Goal: Information Seeking & Learning: Learn about a topic

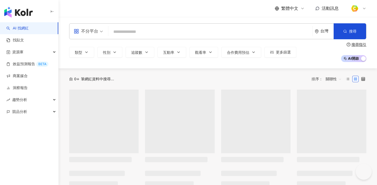
click at [151, 27] on input "search" at bounding box center [210, 32] width 200 height 10
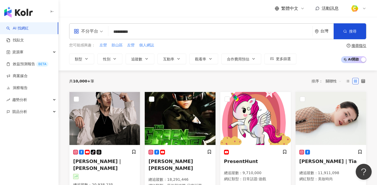
click at [115, 30] on input "*********" at bounding box center [210, 32] width 200 height 10
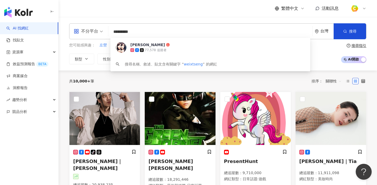
drag, startPoint x: 132, startPoint y: 31, endPoint x: 102, endPoint y: 30, distance: 29.2
click at [102, 30] on div "不分平台 ********* 台灣 搜尋 c5e48c0c-101a-4bf2-a9db-e4625fc6e590 曾仲葳 77,578 追蹤者 搜尋名稱、敘…" at bounding box center [217, 31] width 297 height 16
paste input "search"
type input "***"
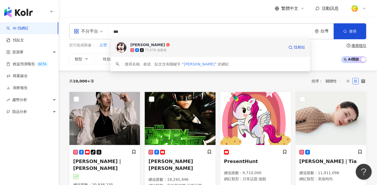
click at [134, 44] on div "曾仲葳" at bounding box center [147, 44] width 35 height 5
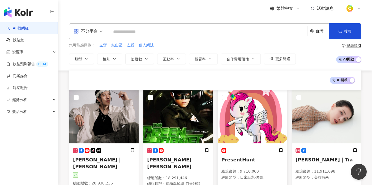
scroll to position [73, 0]
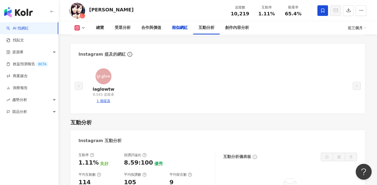
scroll to position [923, 0]
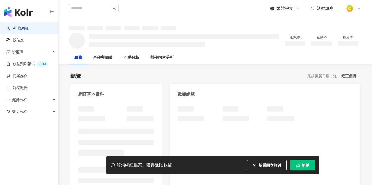
click at [265, 163] on span "觀看圖表範例" at bounding box center [270, 165] width 22 height 4
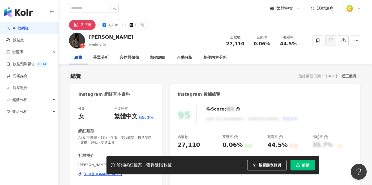
click at [168, 41] on div "林蔚廷 WEI weiting_lin_ 追蹤數 27,110 互動率 0.06% 觀看率 44.5%" at bounding box center [215, 40] width 314 height 21
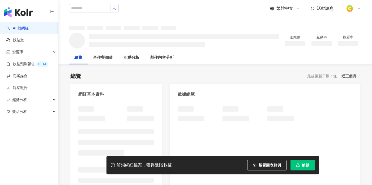
click at [264, 164] on span "觀看圖表範例" at bounding box center [270, 165] width 22 height 4
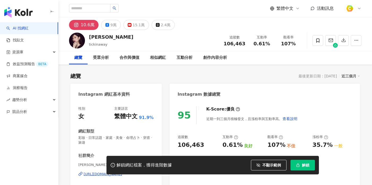
scroll to position [126, 0]
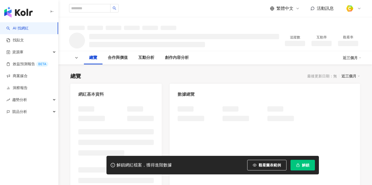
click at [257, 163] on button "觀看圖表範例" at bounding box center [266, 165] width 39 height 11
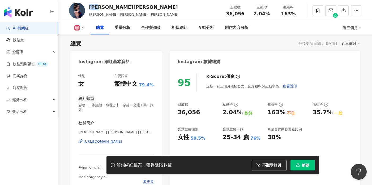
drag, startPoint x: 89, startPoint y: 6, endPoint x: 102, endPoint y: 7, distance: 13.0
click at [102, 7] on div "詹雅涵 Jennifer 席 子淇 Jennifer, jjjjner 追蹤數 36,056 互動率 2.04% 觀看率 163%" at bounding box center [215, 10] width 314 height 21
copy div "詹雅涵"
drag, startPoint x: 222, startPoint y: 12, endPoint x: 246, endPoint y: 13, distance: 23.4
click at [246, 13] on div "追蹤數 36,056" at bounding box center [235, 10] width 27 height 11
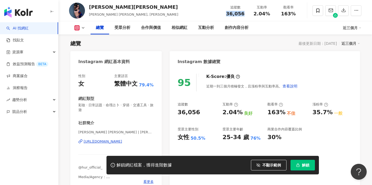
copy span "36,056"
drag, startPoint x: 268, startPoint y: 15, endPoint x: 271, endPoint y: 15, distance: 3.0
click at [271, 15] on div "2.04%" at bounding box center [262, 13] width 20 height 5
copy span "2.04%"
click at [261, 166] on button "不顯示範例" at bounding box center [269, 165] width 36 height 11
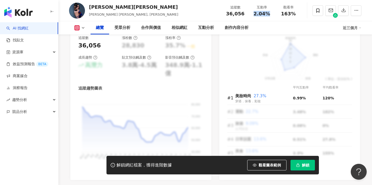
scroll to position [69, 0]
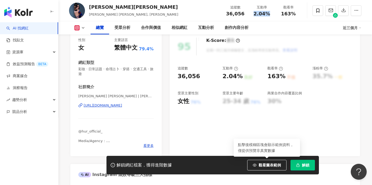
drag, startPoint x: 265, startPoint y: 166, endPoint x: 124, endPoint y: 60, distance: 176.3
click at [265, 166] on span "觀看圖表範例" at bounding box center [270, 165] width 22 height 4
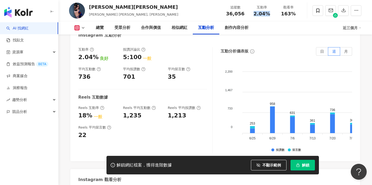
scroll to position [1050, 0]
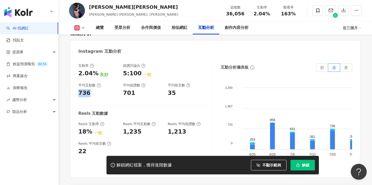
drag, startPoint x: 79, startPoint y: 79, endPoint x: 89, endPoint y: 79, distance: 9.6
click at [89, 89] on div "736" at bounding box center [97, 93] width 39 height 8
copy div "736"
drag, startPoint x: 124, startPoint y: 79, endPoint x: 132, endPoint y: 79, distance: 8.8
click at [132, 89] on div "701" at bounding box center [129, 93] width 12 height 8
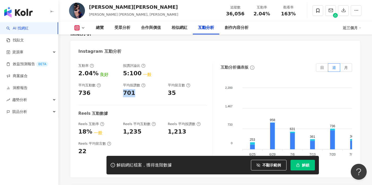
copy div "701"
drag, startPoint x: 166, startPoint y: 80, endPoint x: 176, endPoint y: 79, distance: 10.2
click at [176, 79] on div "互動率 2.04% 良好 按讚評論比 5:100 一般 平均互動數 736 平均按讚數 701 平均留言數 35" at bounding box center [142, 81] width 129 height 34
copy div "35"
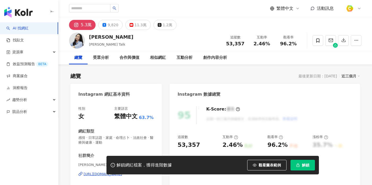
click at [106, 73] on div "總覽 最後更新日期：2025/9/25 近三個月" at bounding box center [215, 76] width 290 height 7
drag, startPoint x: 119, startPoint y: 39, endPoint x: 87, endPoint y: 36, distance: 31.4
copy div "egan"
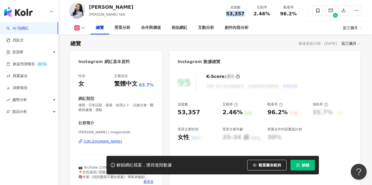
drag, startPoint x: 229, startPoint y: 11, endPoint x: 248, endPoint y: 12, distance: 19.1
click at [248, 12] on div "追蹤數 53,357" at bounding box center [235, 10] width 27 height 11
copy span "53,357"
click at [261, 160] on div "解鎖網紅檔案，獲得進階數據 觀看圖表範例 解鎖" at bounding box center [213, 165] width 213 height 19
drag, startPoint x: 253, startPoint y: 14, endPoint x: 268, endPoint y: 13, distance: 14.4
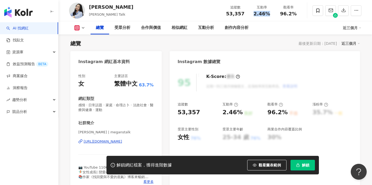
click at [268, 13] on div "2.46%" at bounding box center [262, 13] width 20 height 5
copy span "2.46%"
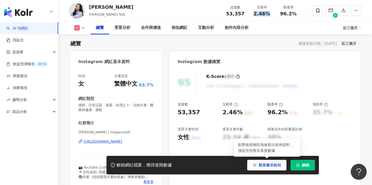
click at [264, 163] on button "觀看圖表範例" at bounding box center [266, 165] width 39 height 11
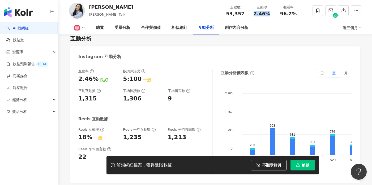
scroll to position [1045, 0]
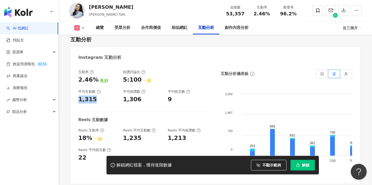
drag, startPoint x: 78, startPoint y: 94, endPoint x: 97, endPoint y: 94, distance: 19.4
click at [97, 94] on div "互動率 2.46% 良好 按讚評論比 5:100 一般 平均互動數 1,315 平均按讚數 1,306 平均留言數 9 Reels 互動數據 Reels 互動…" at bounding box center [215, 125] width 290 height 120
copy div "1,315"
drag, startPoint x: 123, startPoint y: 91, endPoint x: 146, endPoint y: 95, distance: 22.9
click at [146, 96] on div "1,306" at bounding box center [142, 100] width 39 height 8
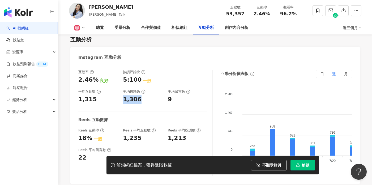
copy div "1,306"
drag, startPoint x: 168, startPoint y: 91, endPoint x: 172, endPoint y: 92, distance: 4.3
click at [172, 96] on div "9" at bounding box center [187, 100] width 39 height 8
copy div "9"
click at [26, 10] on img "button" at bounding box center [18, 12] width 28 height 11
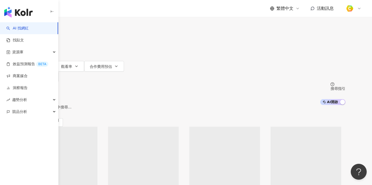
click at [104, 10] on input "search" at bounding box center [82, 5] width 43 height 10
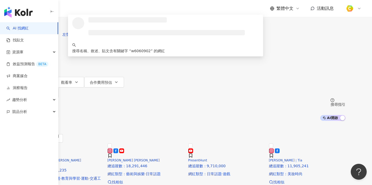
type input "********"
click at [51, 29] on button "搜尋" at bounding box center [39, 24] width 24 height 11
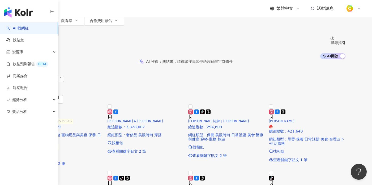
scroll to position [55, 0]
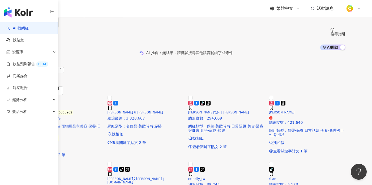
click at [56, 115] on span "曹媛媛 Vivi｜" at bounding box center [41, 113] width 29 height 4
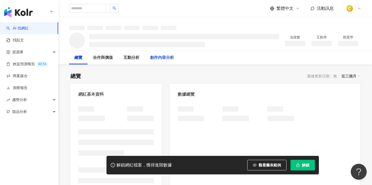
click at [268, 166] on span "觀看圖表範例" at bounding box center [270, 165] width 22 height 4
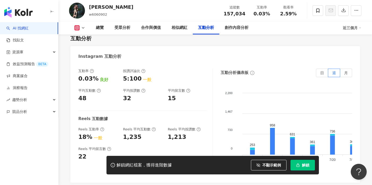
scroll to position [1003, 0]
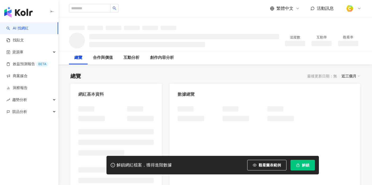
click at [261, 164] on span "觀看圖表範例" at bounding box center [270, 165] width 22 height 4
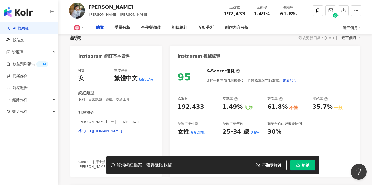
scroll to position [46, 0]
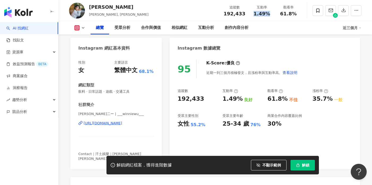
drag, startPoint x: 256, startPoint y: 12, endPoint x: 274, endPoint y: 14, distance: 17.9
click at [274, 14] on div "互動率 1.49%" at bounding box center [262, 10] width 27 height 11
copy span "1.49%"
drag, startPoint x: 225, startPoint y: 11, endPoint x: 244, endPoint y: 12, distance: 19.1
click at [244, 12] on div "追蹤數 192,433" at bounding box center [235, 10] width 28 height 11
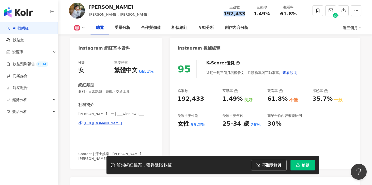
copy span "192,433"
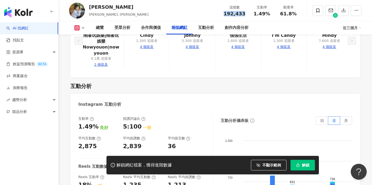
scroll to position [1017, 0]
drag, startPoint x: 78, startPoint y: 126, endPoint x: 98, endPoint y: 127, distance: 19.7
click at [98, 127] on div "互動率 1.49% 良好 按讚評論比 5:100 一般 平均互動數 2,875 平均按讚數 2,839 平均留言數 36 Reels 互動數據 Reels 互…" at bounding box center [215, 171] width 290 height 120
copy div "2,875"
drag, startPoint x: 124, startPoint y: 125, endPoint x: 147, endPoint y: 126, distance: 23.2
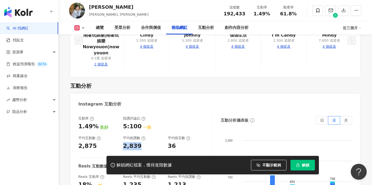
click at [147, 142] on div "2,839" at bounding box center [142, 146] width 39 height 8
copy div "2,839"
drag, startPoint x: 175, startPoint y: 126, endPoint x: 178, endPoint y: 126, distance: 2.7
click at [178, 142] on div "36" at bounding box center [187, 146] width 39 height 8
copy div "36"
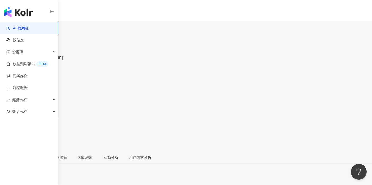
drag, startPoint x: 90, startPoint y: 44, endPoint x: 98, endPoint y: 44, distance: 8.2
click at [63, 56] on span "[PERSON_NAME] [PERSON_NAME]" at bounding box center [31, 58] width 63 height 4
copy span "[PERSON_NAME]"
drag, startPoint x: 226, startPoint y: 43, endPoint x: 242, endPoint y: 43, distance: 15.7
click at [242, 67] on div "35,497" at bounding box center [186, 72] width 372 height 10
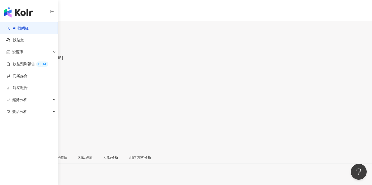
copy span "35,497"
drag, startPoint x: 255, startPoint y: 43, endPoint x: 269, endPoint y: 44, distance: 13.6
click at [20, 84] on span "0.89%" at bounding box center [10, 89] width 20 height 10
copy span "0.89%"
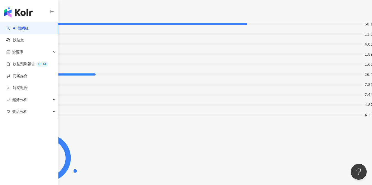
scroll to position [981, 0]
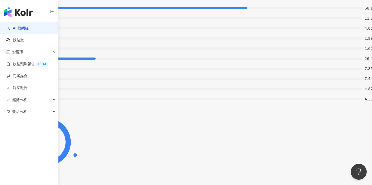
drag, startPoint x: 79, startPoint y: 124, endPoint x: 92, endPoint y: 124, distance: 13.0
copy div "314"
drag, startPoint x: 118, startPoint y: 125, endPoint x: 139, endPoint y: 127, distance: 20.6
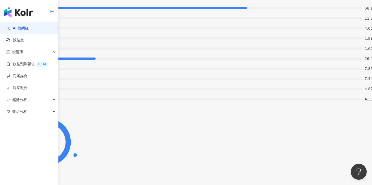
drag, startPoint x: 125, startPoint y: 126, endPoint x: 135, endPoint y: 128, distance: 10.2
copy div "287"
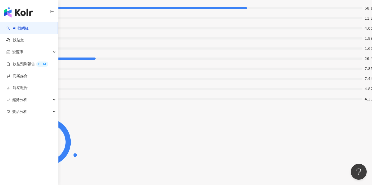
drag, startPoint x: 171, startPoint y: 124, endPoint x: 180, endPoint y: 126, distance: 9.4
copy div "28"
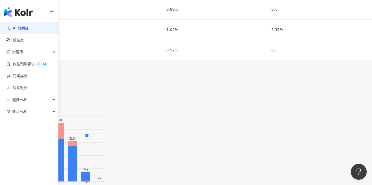
scroll to position [832, 0]
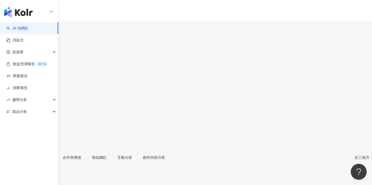
scroll to position [33, 0]
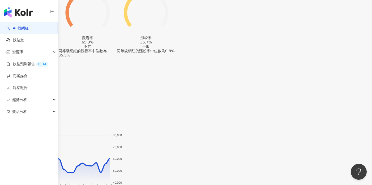
scroll to position [801, 0]
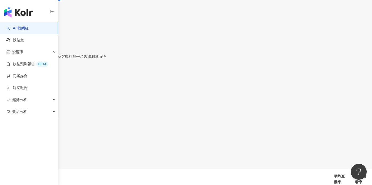
scroll to position [1168, 0]
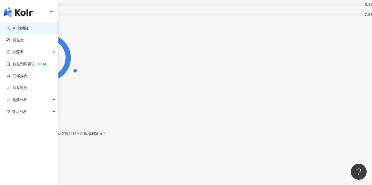
scroll to position [1095, 0]
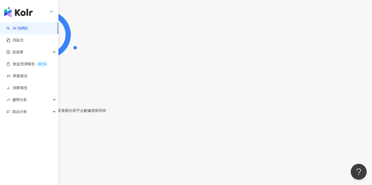
scroll to position [1163, 0]
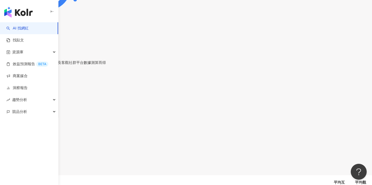
drag, startPoint x: 282, startPoint y: 11, endPoint x: 303, endPoint y: 15, distance: 21.3
copy span "65.3%"
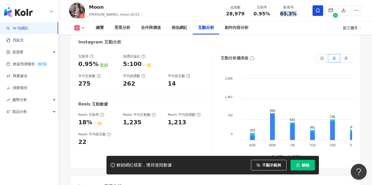
scroll to position [1059, 0]
drag, startPoint x: 73, startPoint y: 109, endPoint x: 90, endPoint y: 108, distance: 17.6
click at [90, 108] on div "互動率 0.95% 良好 按讚評論比 5:100 一般 平均互動數 275 平均按讚數 262 平均留言數 14 Reels 互動數據 Reels 互動率 1…" at bounding box center [215, 109] width 290 height 120
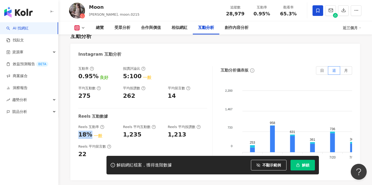
scroll to position [1047, 0]
drag, startPoint x: 79, startPoint y: 81, endPoint x: 93, endPoint y: 82, distance: 14.1
click at [93, 92] on div "275" at bounding box center [97, 96] width 39 height 8
copy div "275"
drag, startPoint x: 122, startPoint y: 82, endPoint x: 136, endPoint y: 84, distance: 14.9
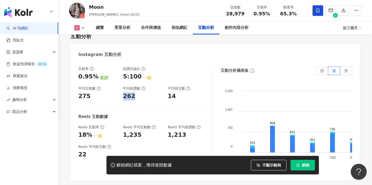
click at [136, 84] on div "互動率 0.95% 良好 按讚評論比 5:100 一般 平均互動數 275 平均按讚數 262 平均留言數 14" at bounding box center [142, 84] width 129 height 34
copy div "262"
drag, startPoint x: 167, startPoint y: 83, endPoint x: 175, endPoint y: 83, distance: 7.7
click at [175, 83] on div "互動率 0.95% 良好 按讚評論比 5:100 一般 平均互動數 275 平均按讚數 262 平均留言數 14" at bounding box center [142, 84] width 129 height 34
copy div "14"
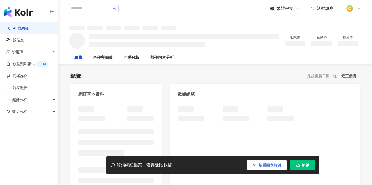
click at [262, 164] on span "觀看圖表範例" at bounding box center [270, 165] width 22 height 4
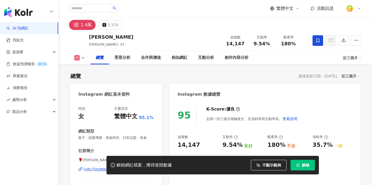
scroll to position [33, 0]
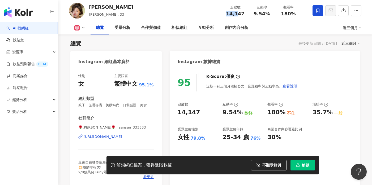
drag, startPoint x: 229, startPoint y: 13, endPoint x: 213, endPoint y: 3, distance: 19.5
click at [244, 14] on div "14,147" at bounding box center [235, 13] width 20 height 5
copy span "14,1"
drag, startPoint x: 255, startPoint y: 14, endPoint x: 271, endPoint y: 14, distance: 16.0
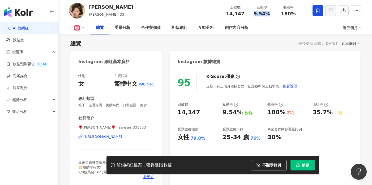
click at [271, 14] on div "9.54%" at bounding box center [262, 13] width 20 height 5
copy span "9.54%"
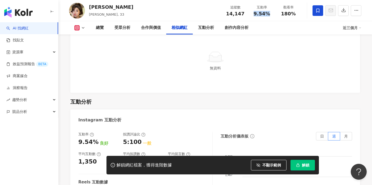
scroll to position [1012, 0]
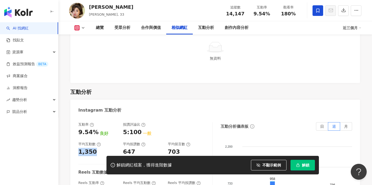
drag, startPoint x: 78, startPoint y: 130, endPoint x: 95, endPoint y: 131, distance: 16.2
click at [95, 148] on div "1,350" at bounding box center [97, 152] width 39 height 8
copy div "1,350"
drag, startPoint x: 123, startPoint y: 132, endPoint x: 134, endPoint y: 132, distance: 11.2
click at [134, 148] on div "647" at bounding box center [142, 152] width 39 height 8
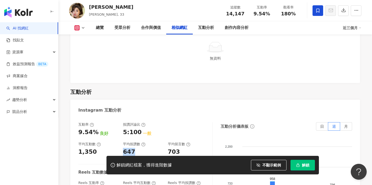
copy div "647"
drag, startPoint x: 166, startPoint y: 132, endPoint x: 181, endPoint y: 133, distance: 15.2
click at [181, 133] on div "互動率 9.54% 良好 按讚評論比 5:100 一般 平均互動數 1,350 平均按讚數 647 平均留言數 703" at bounding box center [142, 139] width 129 height 34
copy div "703"
click at [25, 13] on img "button" at bounding box center [18, 12] width 28 height 11
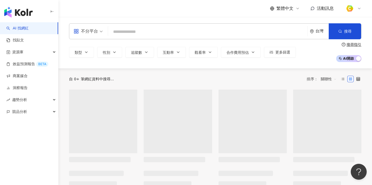
click at [212, 29] on input "search" at bounding box center [207, 32] width 195 height 10
type input "**********"
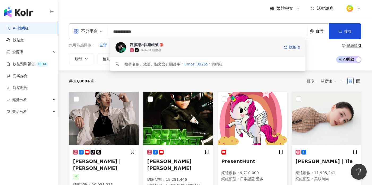
click at [134, 48] on div "94,470 追蹤者" at bounding box center [205, 50] width 150 height 5
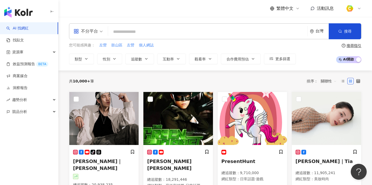
paste input "*****"
type input "*****"
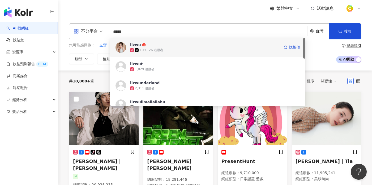
click at [149, 50] on div "109,126 追蹤者" at bounding box center [152, 50] width 24 height 5
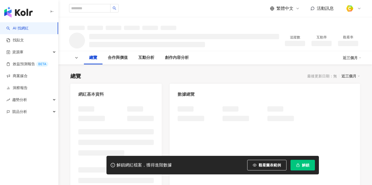
click at [264, 161] on button "觀看圖表範例" at bounding box center [266, 165] width 39 height 11
click at [264, 164] on span "觀看圖表範例" at bounding box center [270, 165] width 22 height 4
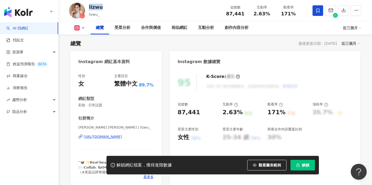
drag, startPoint x: 90, startPoint y: 7, endPoint x: 108, endPoint y: 7, distance: 18.1
click at [108, 7] on div "lizwu lizwu_ 追蹤數 87,441 互動率 2.63% 觀看率 171%" at bounding box center [215, 10] width 314 height 21
copy div "lizwu"
drag, startPoint x: 225, startPoint y: 13, endPoint x: 243, endPoint y: 13, distance: 18.9
click at [243, 13] on div "追蹤數 87,441" at bounding box center [235, 10] width 27 height 11
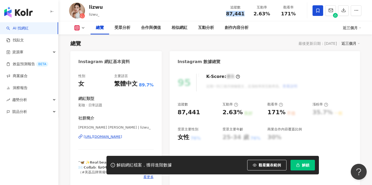
copy span "87,441"
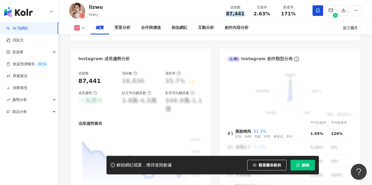
scroll to position [284, 0]
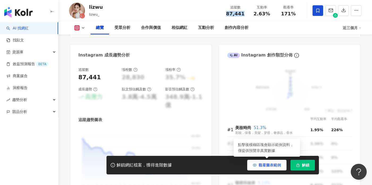
click at [260, 167] on span "觀看圖表範例" at bounding box center [270, 165] width 22 height 4
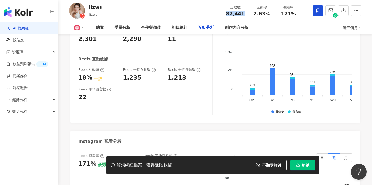
scroll to position [1081, 0]
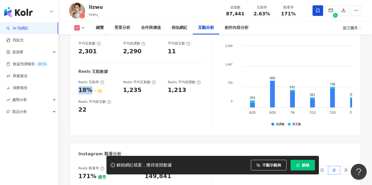
drag, startPoint x: 78, startPoint y: 82, endPoint x: 88, endPoint y: 81, distance: 10.2
click at [88, 86] on div "18%" at bounding box center [85, 90] width 14 height 8
copy div "18%"
drag, startPoint x: 123, startPoint y: 81, endPoint x: 141, endPoint y: 81, distance: 17.6
click at [141, 86] on div "1,235" at bounding box center [142, 90] width 39 height 8
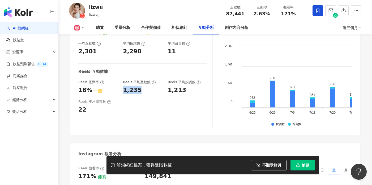
copy div "1,235"
drag, startPoint x: 168, startPoint y: 81, endPoint x: 183, endPoint y: 82, distance: 15.2
click at [183, 86] on div "1,213" at bounding box center [187, 90] width 39 height 8
copy div "1,213"
drag, startPoint x: 78, startPoint y: 103, endPoint x: 86, endPoint y: 103, distance: 8.0
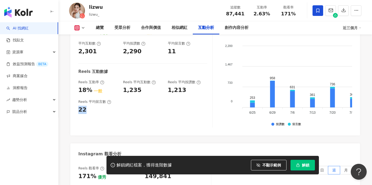
click at [86, 103] on div "互動率 2.63% 良好 按讚評論比 5:100 一般 平均互動數 2,301 平均按讚數 2,290 平均留言數 11 Reels 互動數據 Reels 互…" at bounding box center [215, 76] width 290 height 120
copy div "22"
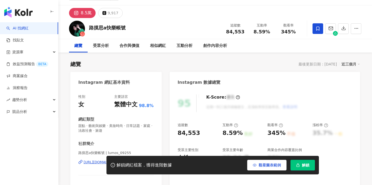
scroll to position [14, 0]
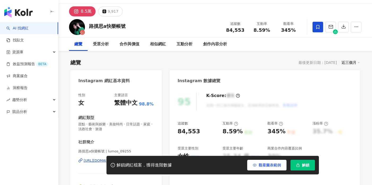
click at [269, 167] on span "觀看圖表範例" at bounding box center [270, 165] width 22 height 4
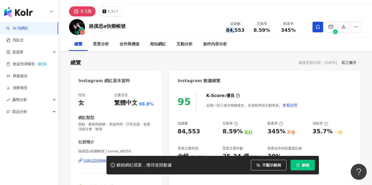
scroll to position [0, 0]
drag, startPoint x: 235, startPoint y: 28, endPoint x: 243, endPoint y: 28, distance: 7.2
click at [243, 28] on div "84,553" at bounding box center [235, 30] width 20 height 5
drag, startPoint x: 89, startPoint y: 25, endPoint x: 105, endPoint y: 26, distance: 15.7
click at [105, 26] on div "路摸思a快樂帳號" at bounding box center [107, 26] width 37 height 7
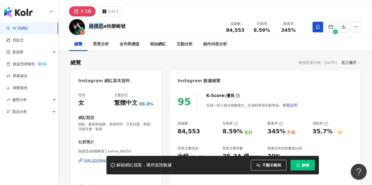
copy div "路摸思"
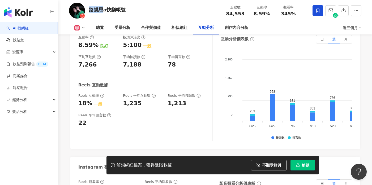
scroll to position [1081, 0]
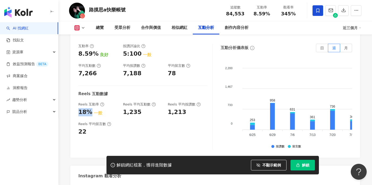
drag, startPoint x: 79, startPoint y: 99, endPoint x: 89, endPoint y: 98, distance: 9.4
click at [89, 98] on div "互動率 8.59% 良好 按讚評論比 5:100 一般 平均互動數 7,266 平均按讚數 7,188 平均留言數 78 Reels 互動數據 Reels 互…" at bounding box center [215, 99] width 290 height 120
copy div "18%"
drag, startPoint x: 120, startPoint y: 95, endPoint x: 154, endPoint y: 99, distance: 34.0
click at [154, 102] on div "Reels 互動率 18% 一般 Reels 平均互動數 1,235 Reels 平均按讚數 1,213" at bounding box center [142, 109] width 129 height 14
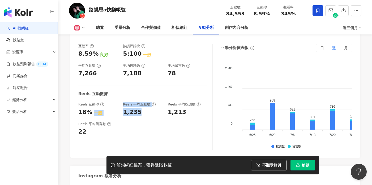
copy div "一般 Reels 平均互動數 1,235"
click at [135, 122] on div "Reels 平均留言數 22" at bounding box center [142, 129] width 129 height 14
drag, startPoint x: 124, startPoint y: 96, endPoint x: 138, endPoint y: 98, distance: 14.9
click at [138, 108] on div "1,235" at bounding box center [142, 112] width 39 height 8
copy div "1,235"
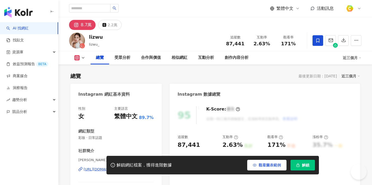
click at [269, 167] on span "觀看圖表範例" at bounding box center [270, 165] width 22 height 4
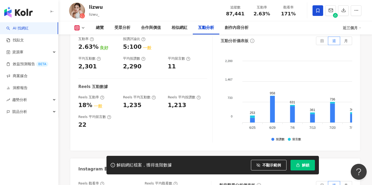
scroll to position [1066, 0]
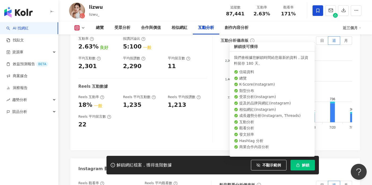
click at [306, 164] on span "解鎖" at bounding box center [305, 165] width 7 height 4
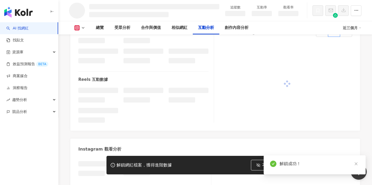
scroll to position [968, 0]
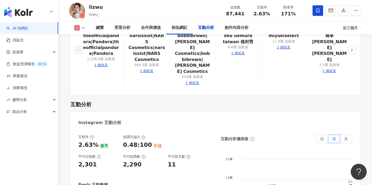
scroll to position [1058, 0]
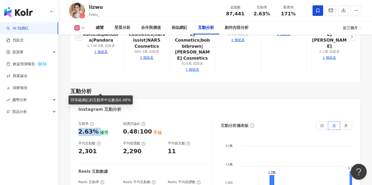
drag, startPoint x: 76, startPoint y: 88, endPoint x: 96, endPoint y: 87, distance: 20.2
click at [96, 116] on div "互動率 2.63% 優秀 按讚評論比 0.48:100 不佳 平均互動數 2,301 平均按讚數 2,290 平均留言數 11 Reels 互動數據 Reel…" at bounding box center [215, 176] width 290 height 120
copy div "2.63%"
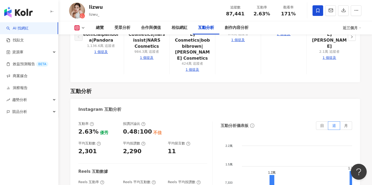
click at [132, 148] on div "2,290" at bounding box center [132, 152] width 19 height 8
drag, startPoint x: 255, startPoint y: 13, endPoint x: 268, endPoint y: 13, distance: 13.0
click at [268, 13] on span "2.63%" at bounding box center [262, 13] width 16 height 5
copy span "2.63%"
click at [260, 12] on span "2.63%" at bounding box center [262, 13] width 16 height 5
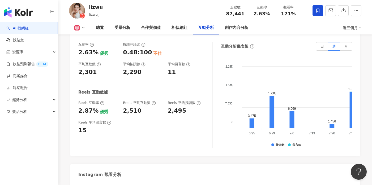
scroll to position [1121, 0]
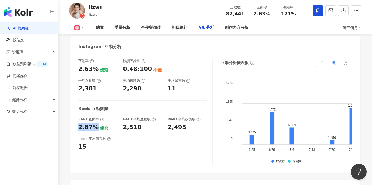
drag, startPoint x: 78, startPoint y: 82, endPoint x: 94, endPoint y: 83, distance: 16.0
click at [94, 83] on div "互動率 2.63% 優秀 按讚評論比 0.48:100 不佳 平均互動數 2,301 平均按讚數 2,290 平均留言數 11 Reels 互動數據 Reel…" at bounding box center [215, 113] width 290 height 120
copy div "2.87%"
drag, startPoint x: 120, startPoint y: 83, endPoint x: 143, endPoint y: 84, distance: 22.3
click at [143, 117] on div "Reels 互動率 2.87% 優秀 Reels 平均互動數 2,510 Reels 平均按讚數 2,495" at bounding box center [142, 124] width 129 height 14
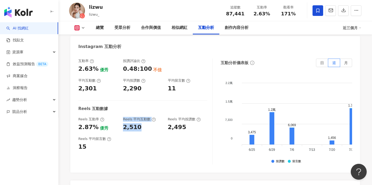
click at [129, 124] on div "2,510" at bounding box center [132, 128] width 19 height 8
drag, startPoint x: 123, startPoint y: 82, endPoint x: 142, endPoint y: 82, distance: 18.9
click at [142, 124] on div "2,510" at bounding box center [142, 128] width 39 height 8
copy div "2,510"
drag, startPoint x: 167, startPoint y: 84, endPoint x: 184, endPoint y: 83, distance: 16.8
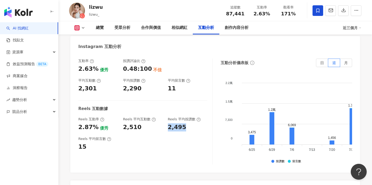
click at [184, 117] on div "Reels 互動率 2.87% 優秀 Reels 平均互動數 2,510 Reels 平均按讚數 2,495" at bounding box center [142, 124] width 129 height 14
copy div "2,495"
drag, startPoint x: 78, startPoint y: 103, endPoint x: 89, endPoint y: 103, distance: 11.2
click at [89, 143] on div "15" at bounding box center [97, 147] width 39 height 8
copy div "15"
